Goal: Information Seeking & Learning: Check status

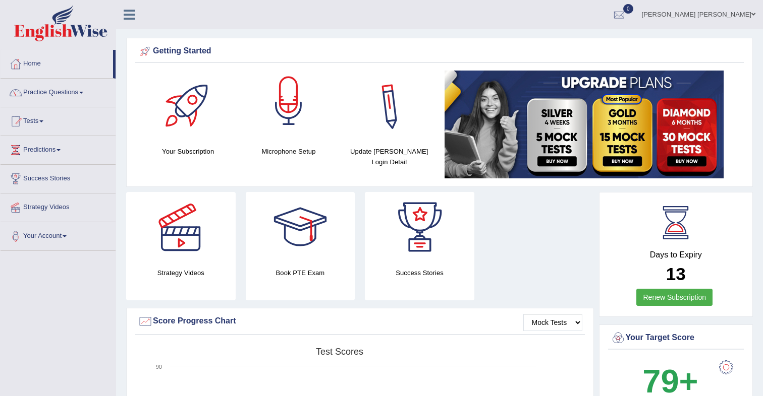
scroll to position [12, 0]
click at [626, 19] on div at bounding box center [618, 15] width 15 height 15
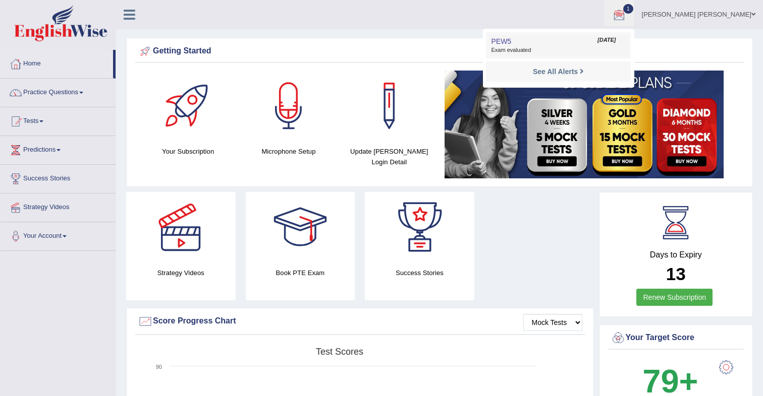
click at [541, 48] on span "Exam evaluated" at bounding box center [558, 50] width 134 height 8
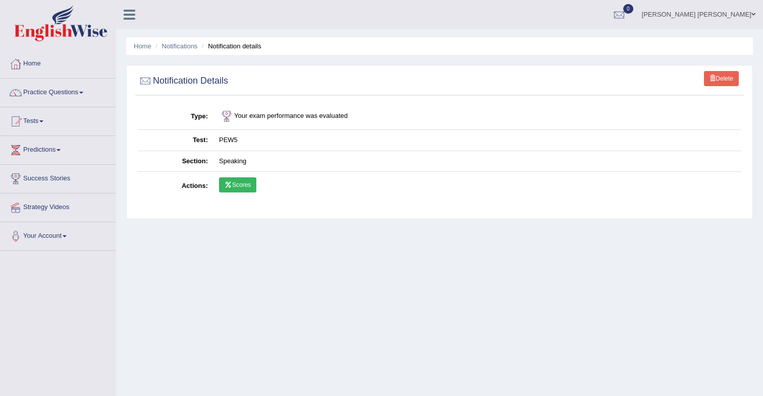
click at [246, 188] on link "Scores" at bounding box center [237, 185] width 37 height 15
click at [233, 183] on link "Scores" at bounding box center [237, 185] width 37 height 15
click at [243, 185] on link "Scores" at bounding box center [237, 185] width 37 height 15
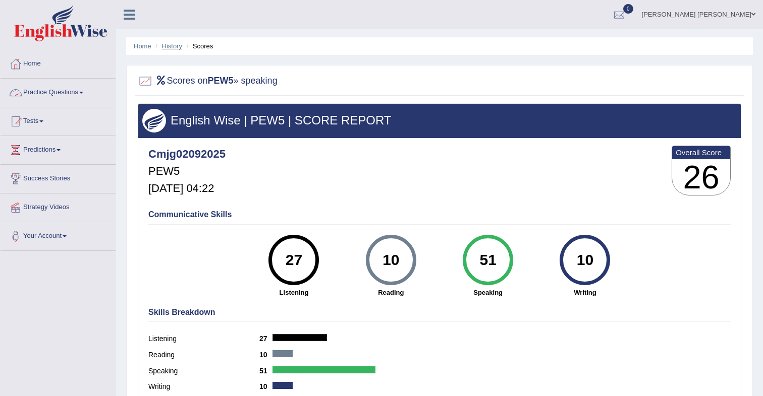
click at [175, 45] on link "History" at bounding box center [172, 46] width 20 height 8
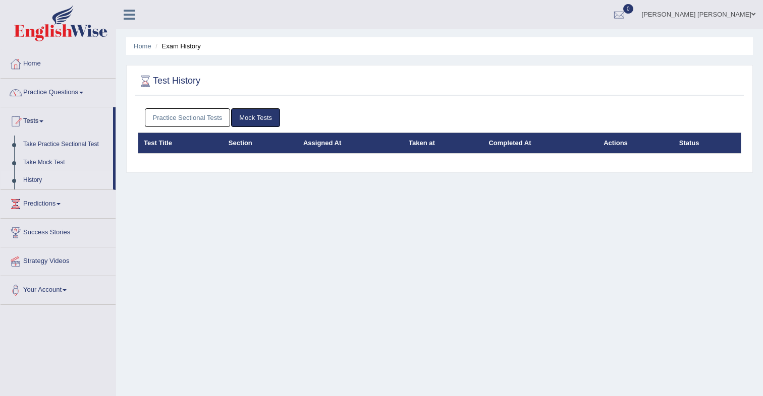
click at [190, 114] on link "Practice Sectional Tests" at bounding box center [188, 117] width 86 height 19
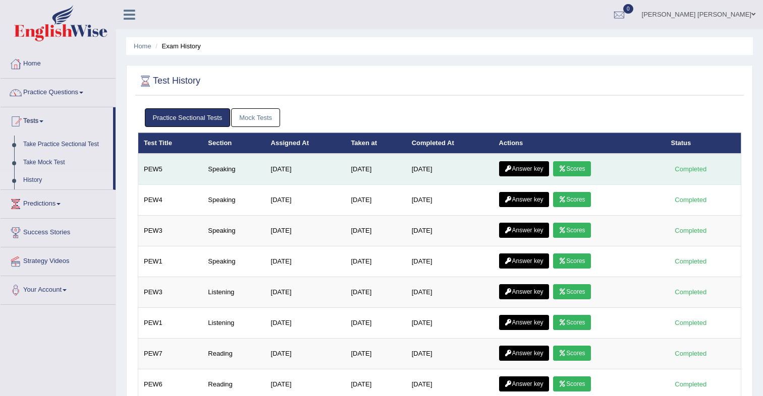
click at [512, 167] on icon at bounding box center [508, 169] width 8 height 6
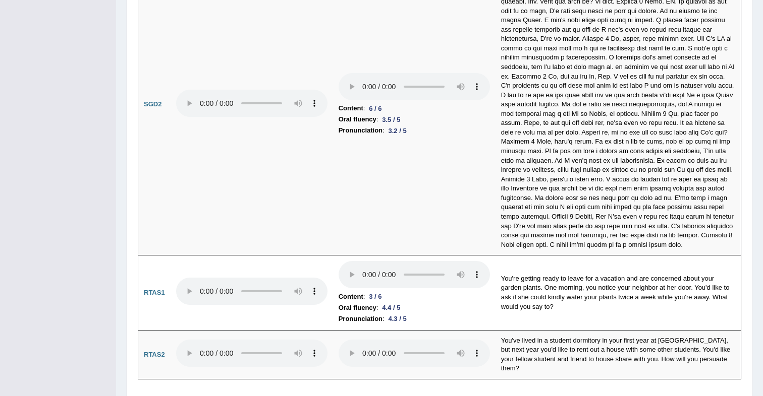
scroll to position [3410, 0]
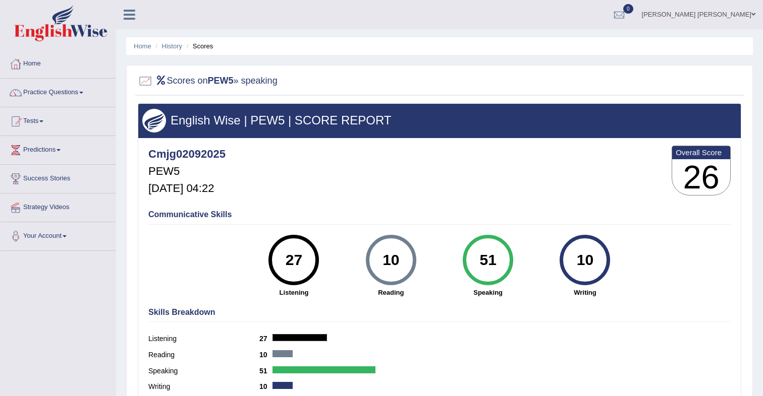
click at [754, 17] on span at bounding box center [753, 14] width 4 height 7
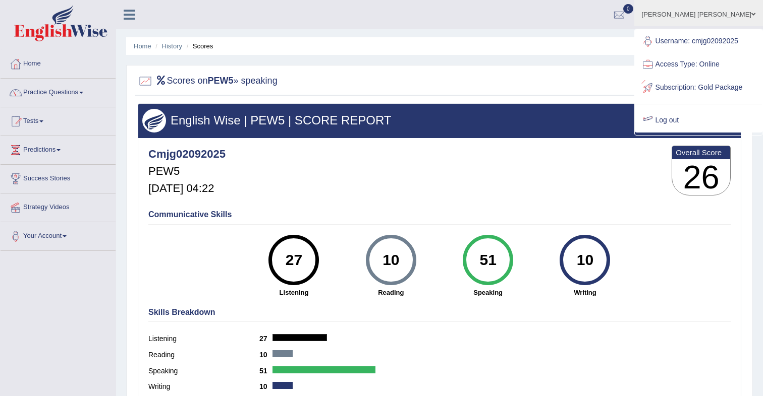
drag, startPoint x: 694, startPoint y: 140, endPoint x: 691, endPoint y: 134, distance: 7.4
click at [694, 132] on link "Log out" at bounding box center [698, 120] width 127 height 23
